Goal: Task Accomplishment & Management: Manage account settings

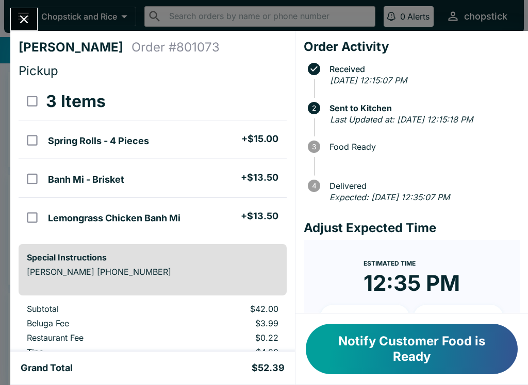
click at [32, 21] on button "Close" at bounding box center [24, 19] width 26 height 22
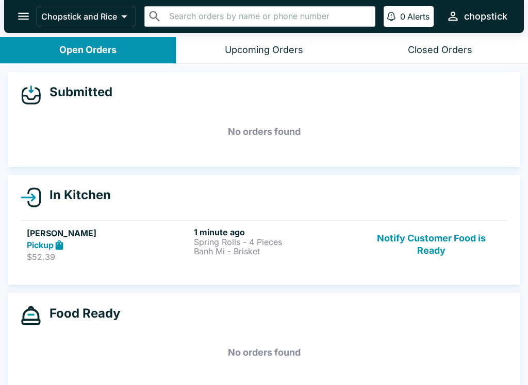
click at [21, 9] on button "open drawer" at bounding box center [23, 16] width 26 height 26
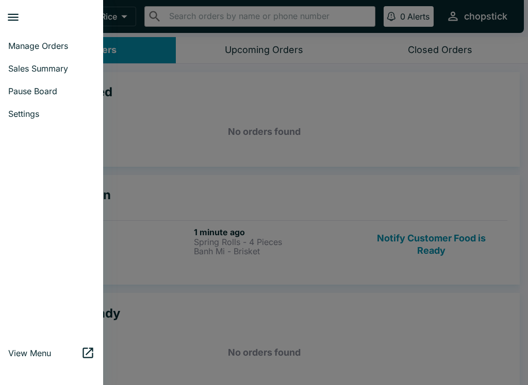
click at [30, 44] on span "Manage Orders" at bounding box center [51, 46] width 87 height 10
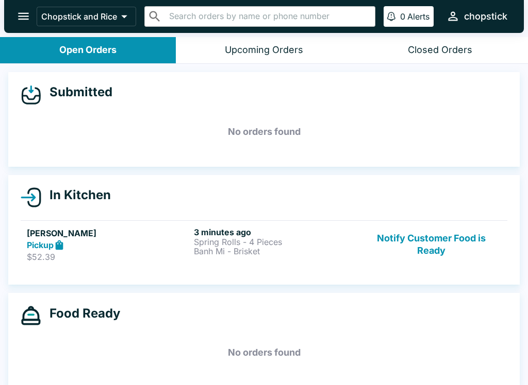
click at [220, 241] on p "Spring Rolls - 4 Pieces" at bounding box center [275, 242] width 163 height 9
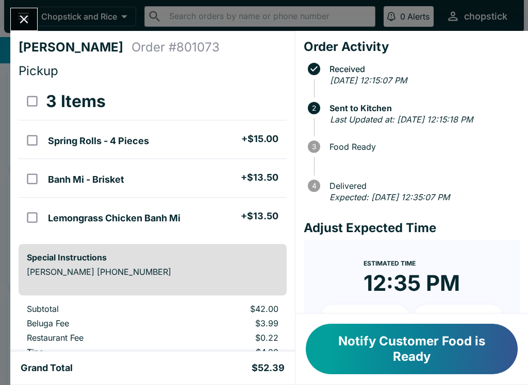
click at [29, 10] on button "Close" at bounding box center [24, 19] width 26 height 22
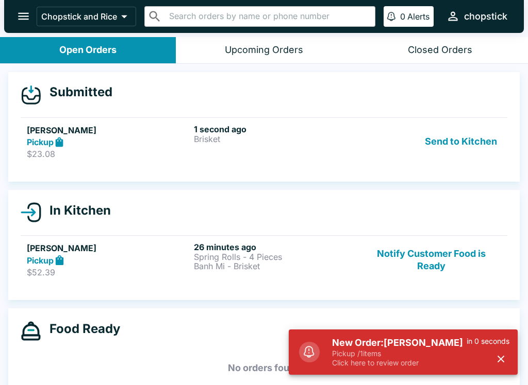
click at [398, 358] on p "Pickup / 1 items" at bounding box center [399, 353] width 134 height 9
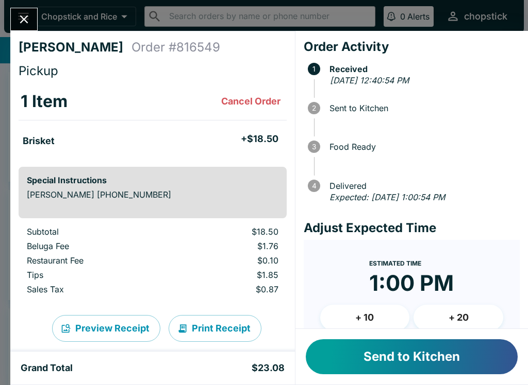
click at [419, 352] on button "Send to Kitchen" at bounding box center [412, 357] width 212 height 35
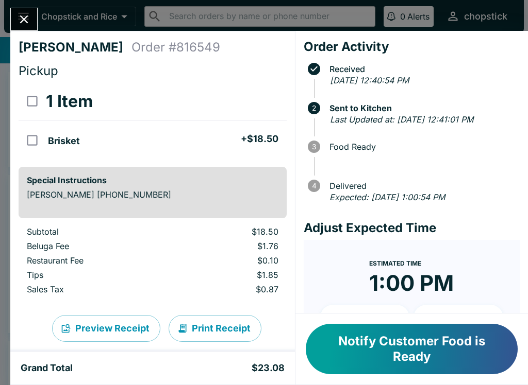
click at [26, 29] on button "Close" at bounding box center [24, 19] width 26 height 22
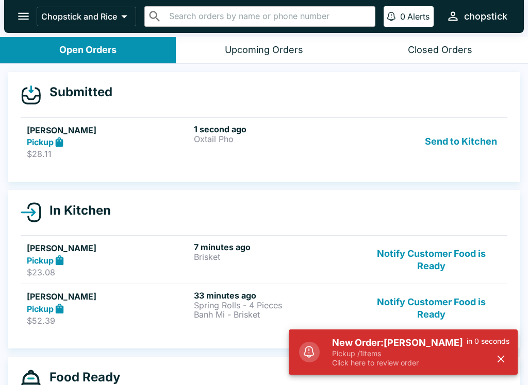
click at [356, 357] on p "Pickup / 1 items" at bounding box center [399, 353] width 134 height 9
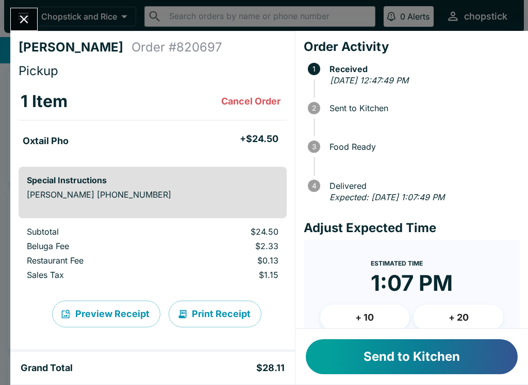
click at [380, 357] on button "Send to Kitchen" at bounding box center [412, 357] width 212 height 35
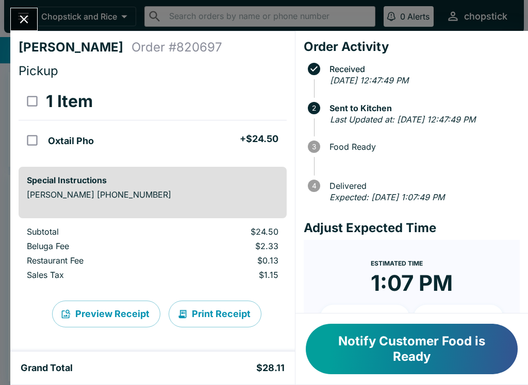
click at [26, 26] on icon "Close" at bounding box center [24, 19] width 14 height 14
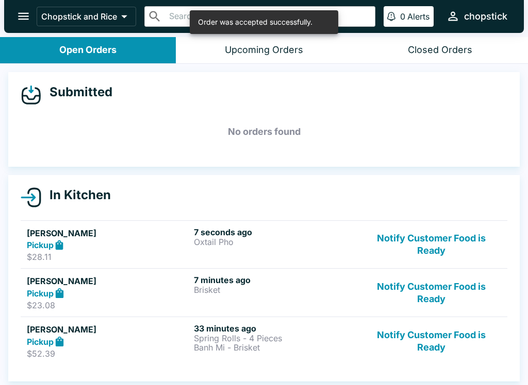
click at [394, 343] on button "Notify Customer Food is Ready" at bounding box center [431, 342] width 140 height 36
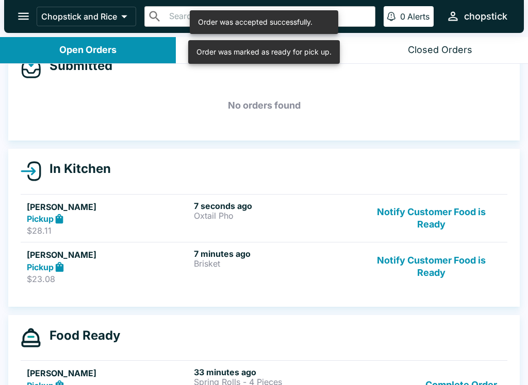
scroll to position [28, 0]
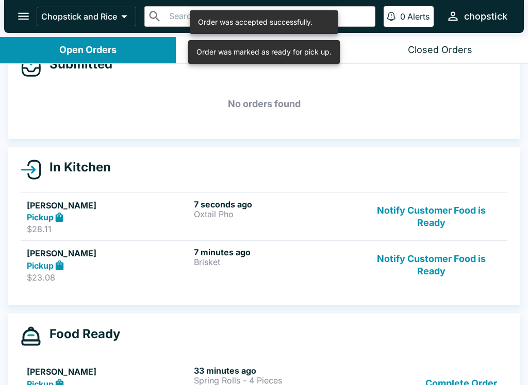
click at [448, 377] on button "Complete Order" at bounding box center [461, 384] width 80 height 36
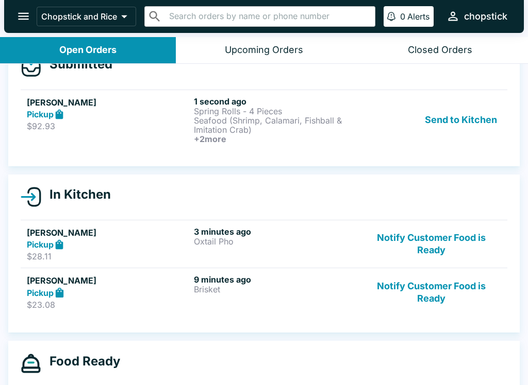
click at [454, 116] on button "Send to Kitchen" at bounding box center [460, 119] width 80 height 47
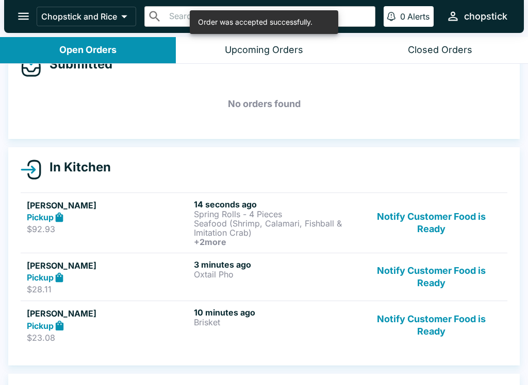
click at [243, 213] on p "Spring Rolls - 4 Pieces" at bounding box center [275, 214] width 163 height 9
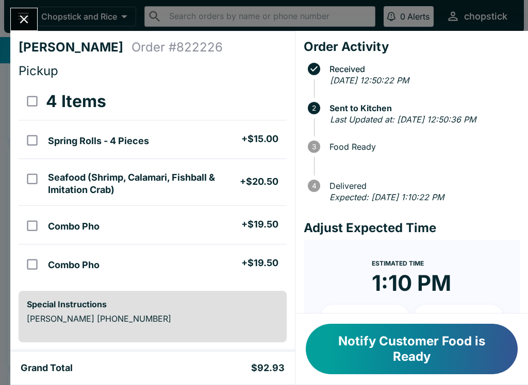
click at [14, 24] on button "Close" at bounding box center [24, 19] width 26 height 22
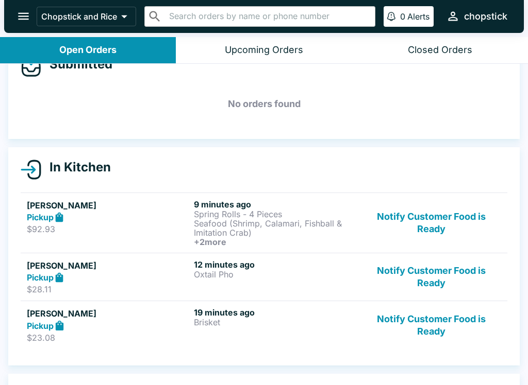
click at [448, 334] on button "Notify Customer Food is Ready" at bounding box center [431, 326] width 140 height 36
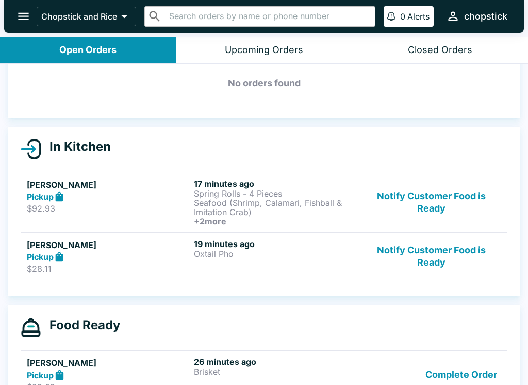
scroll to position [67, 0]
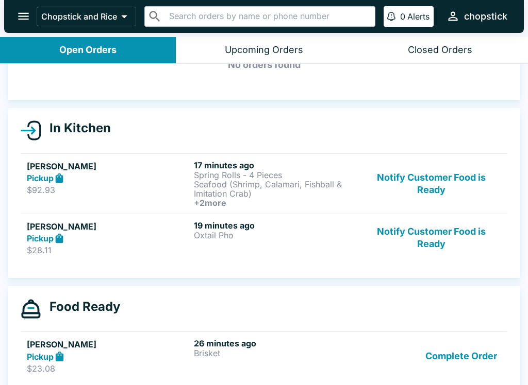
click at [458, 246] on button "Notify Customer Food is Ready" at bounding box center [431, 239] width 140 height 36
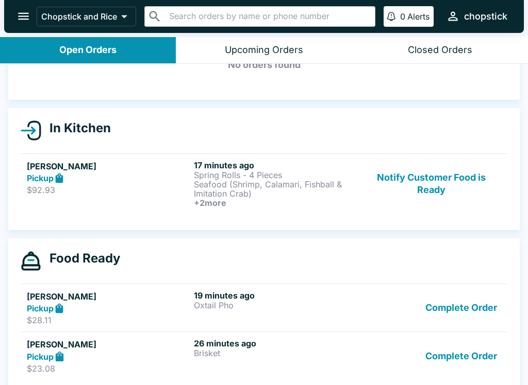
click at [467, 339] on button "Complete Order" at bounding box center [461, 357] width 80 height 36
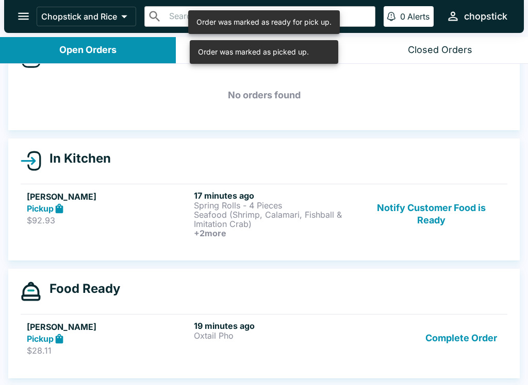
click at [463, 336] on button "Complete Order" at bounding box center [461, 339] width 80 height 36
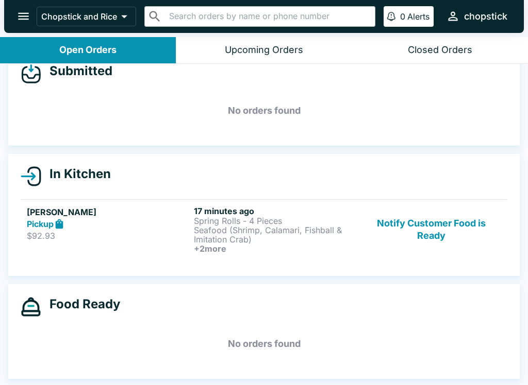
click at [432, 239] on button "Notify Customer Food is Ready" at bounding box center [431, 229] width 140 height 47
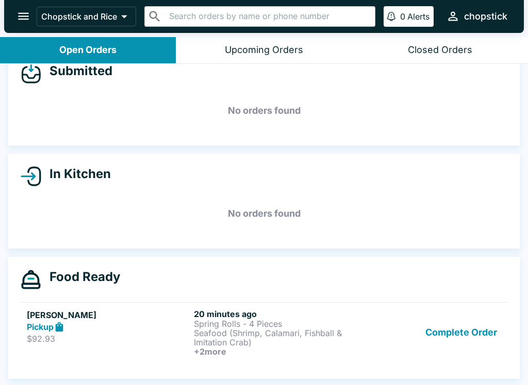
click at [443, 347] on button "Complete Order" at bounding box center [461, 332] width 80 height 47
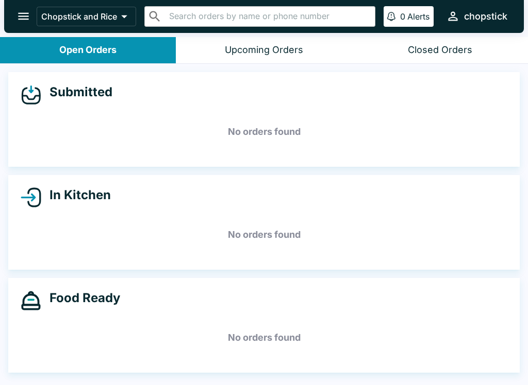
scroll to position [0, 0]
